Goal: Complete application form

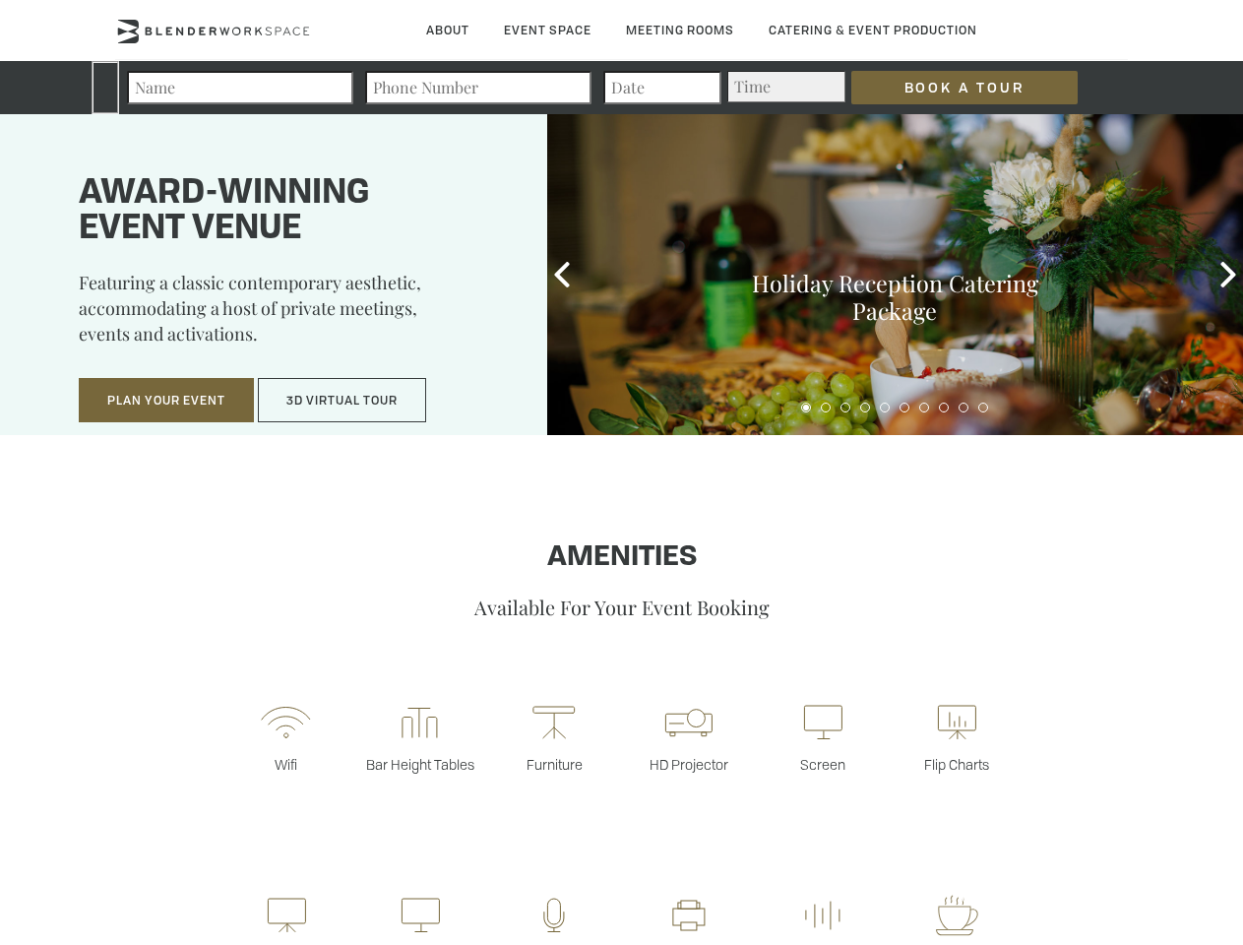
click at [949, 88] on input "Book a Tour" at bounding box center [964, 87] width 226 height 33
click at [166, 401] on button "Plan Your Event" at bounding box center [166, 400] width 175 height 45
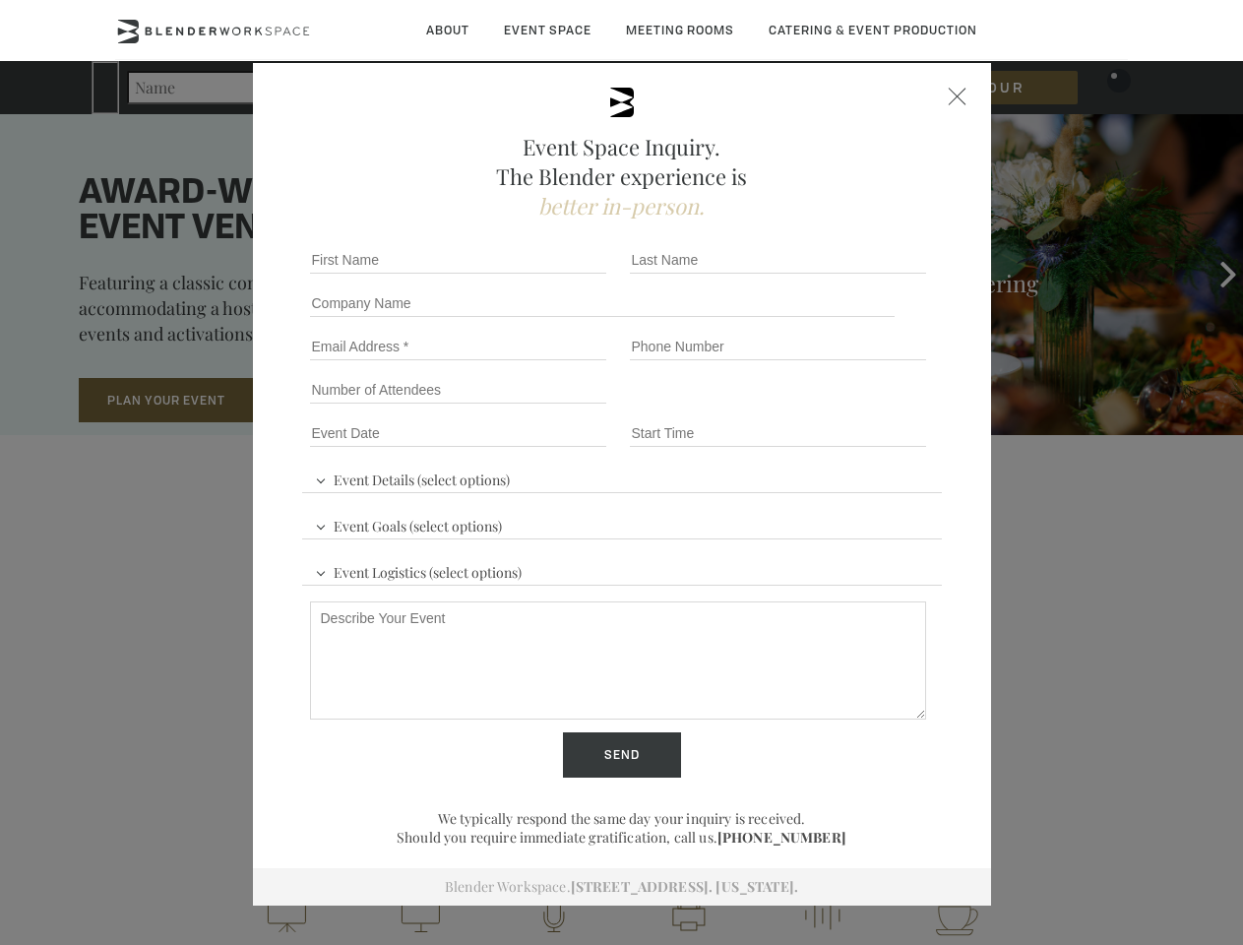
click at [343, 401] on input "Number of Attendees" at bounding box center [458, 390] width 296 height 28
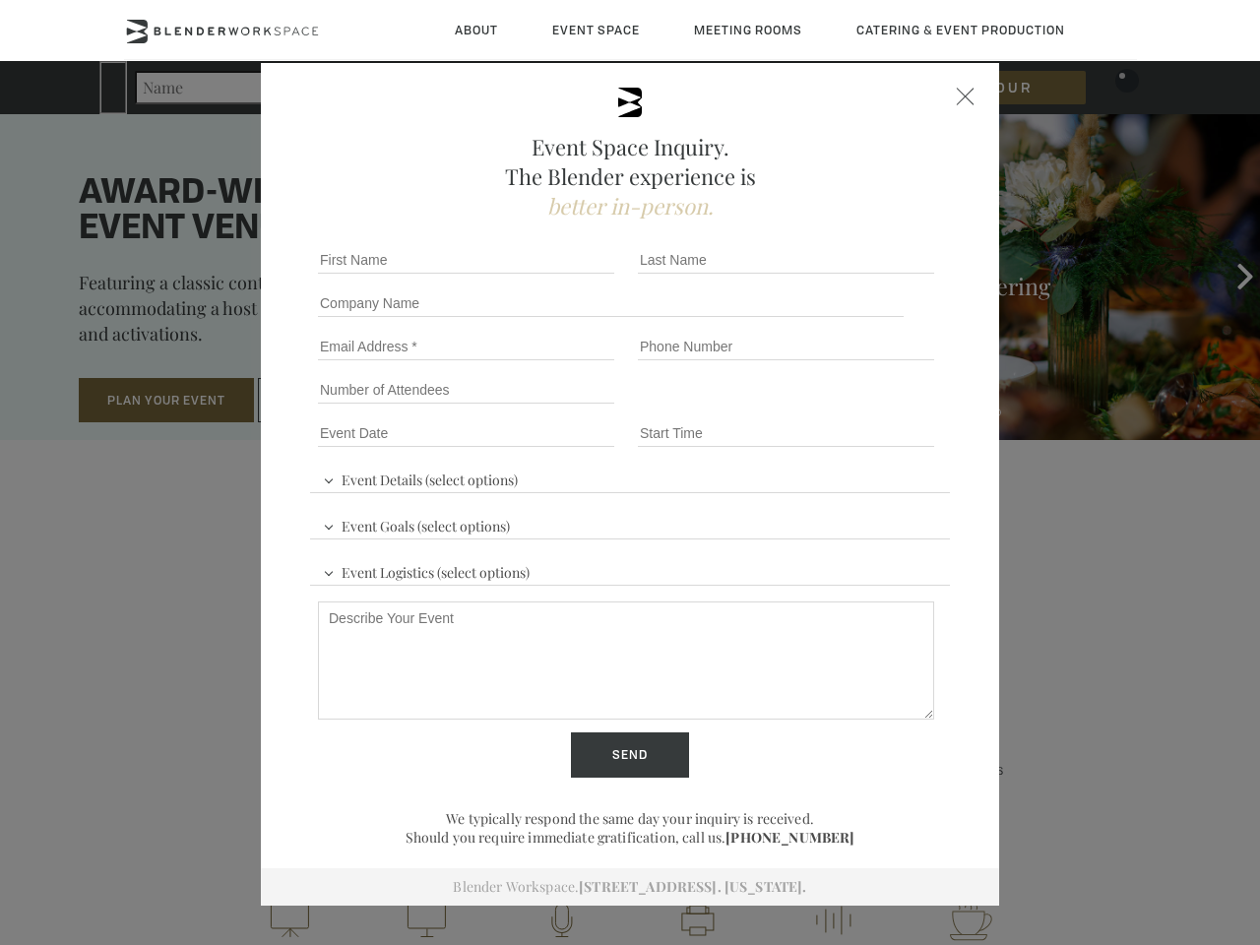
click at [562, 275] on div "First name *" at bounding box center [470, 259] width 320 height 43
click at [1228, 275] on div "Event Space Inquiry. The Blender experience is better in-person. Event Details …" at bounding box center [630, 472] width 1260 height 945
click at [806, 407] on fieldset "Number of Attendees Budget Range" at bounding box center [630, 389] width 640 height 43
click at [826, 407] on fieldset "Number of Attendees Budget Range" at bounding box center [630, 389] width 640 height 43
click at [845, 407] on fieldset "Number of Attendees Budget Range" at bounding box center [630, 389] width 640 height 43
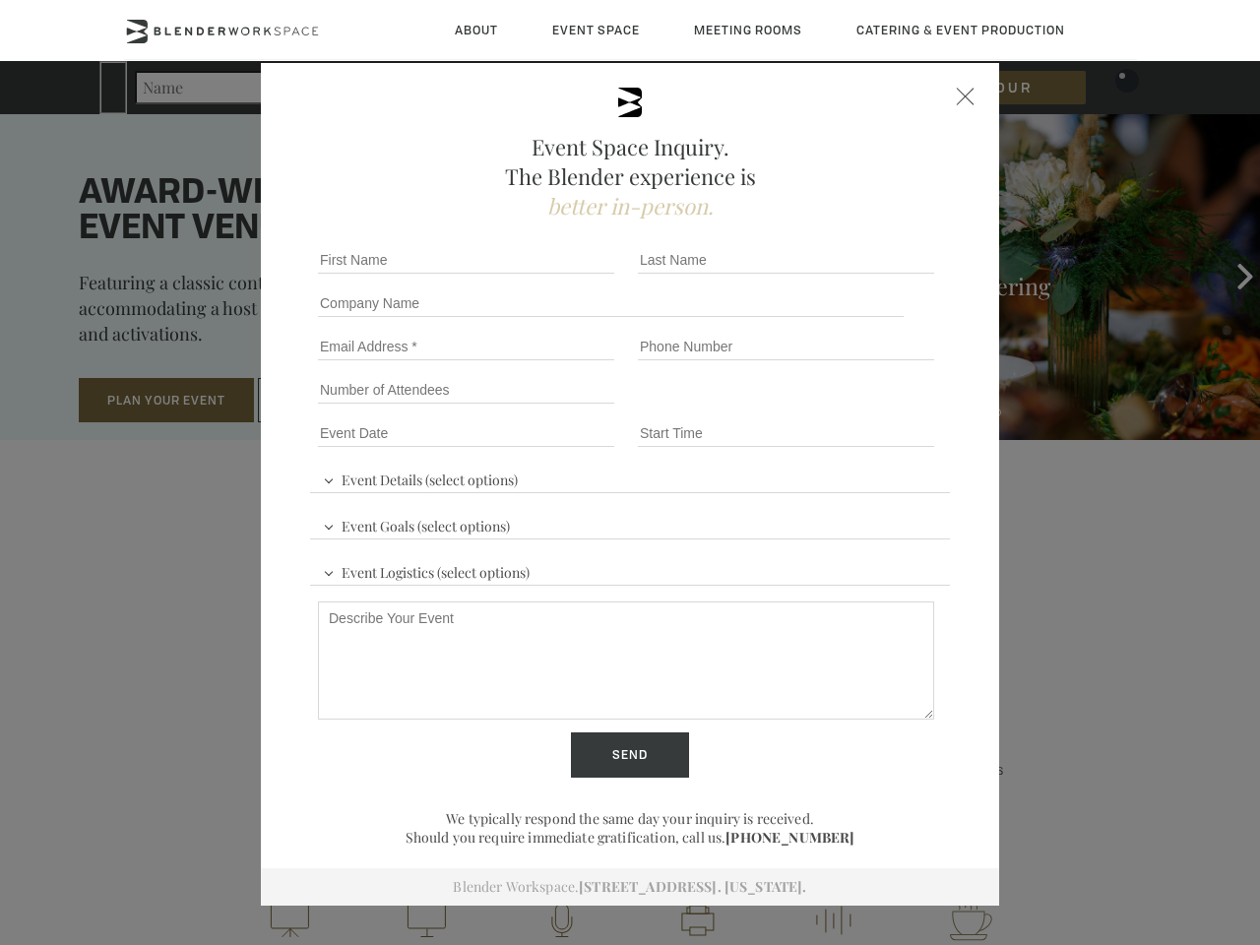
click at [865, 407] on fieldset "Number of Attendees Budget Range" at bounding box center [630, 389] width 640 height 43
click at [885, 407] on fieldset "Number of Attendees Budget Range" at bounding box center [630, 389] width 640 height 43
